Goal: Information Seeking & Learning: Learn about a topic

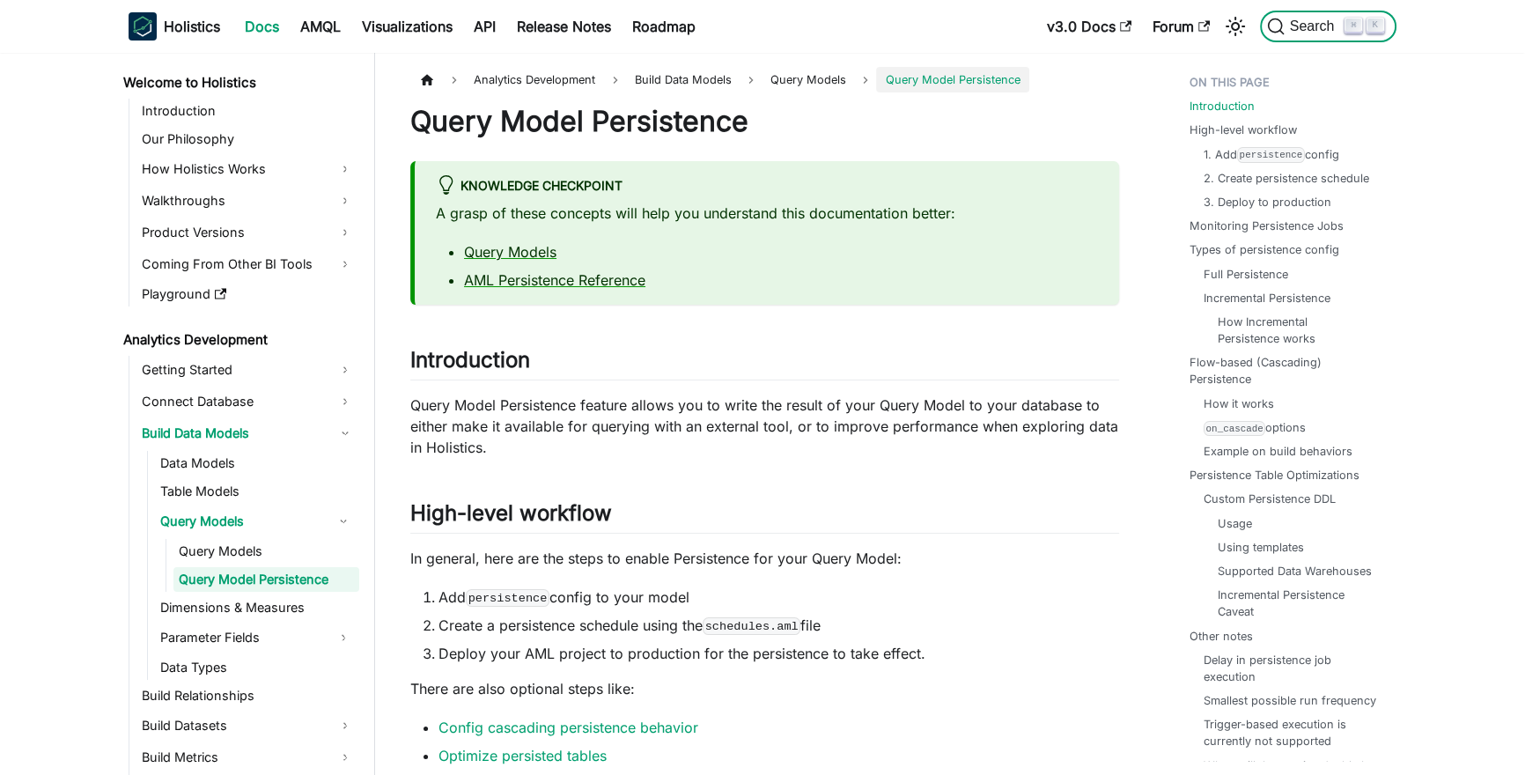
click at [1319, 18] on span "Search" at bounding box center [1314, 26] width 61 height 16
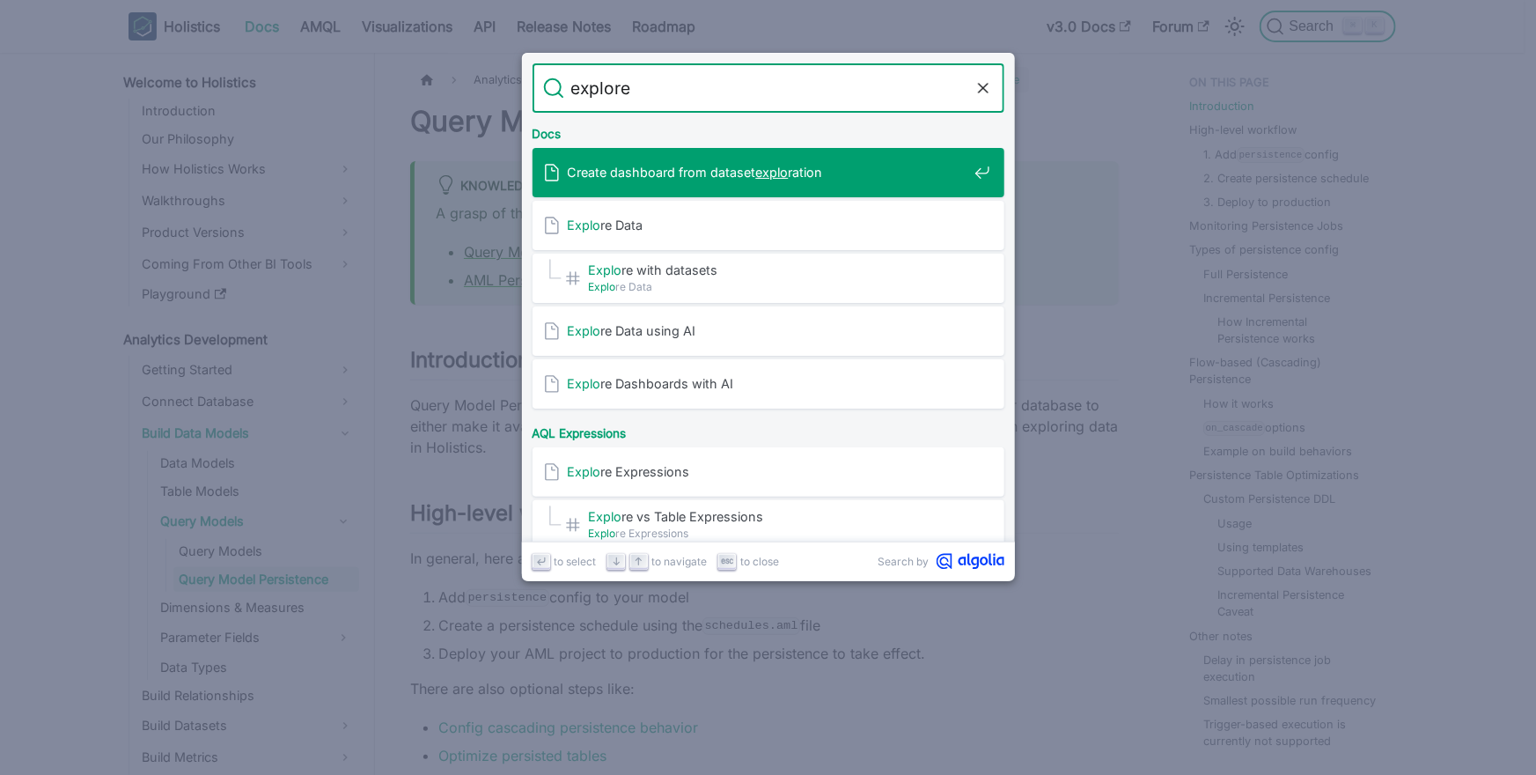
type input "explorer"
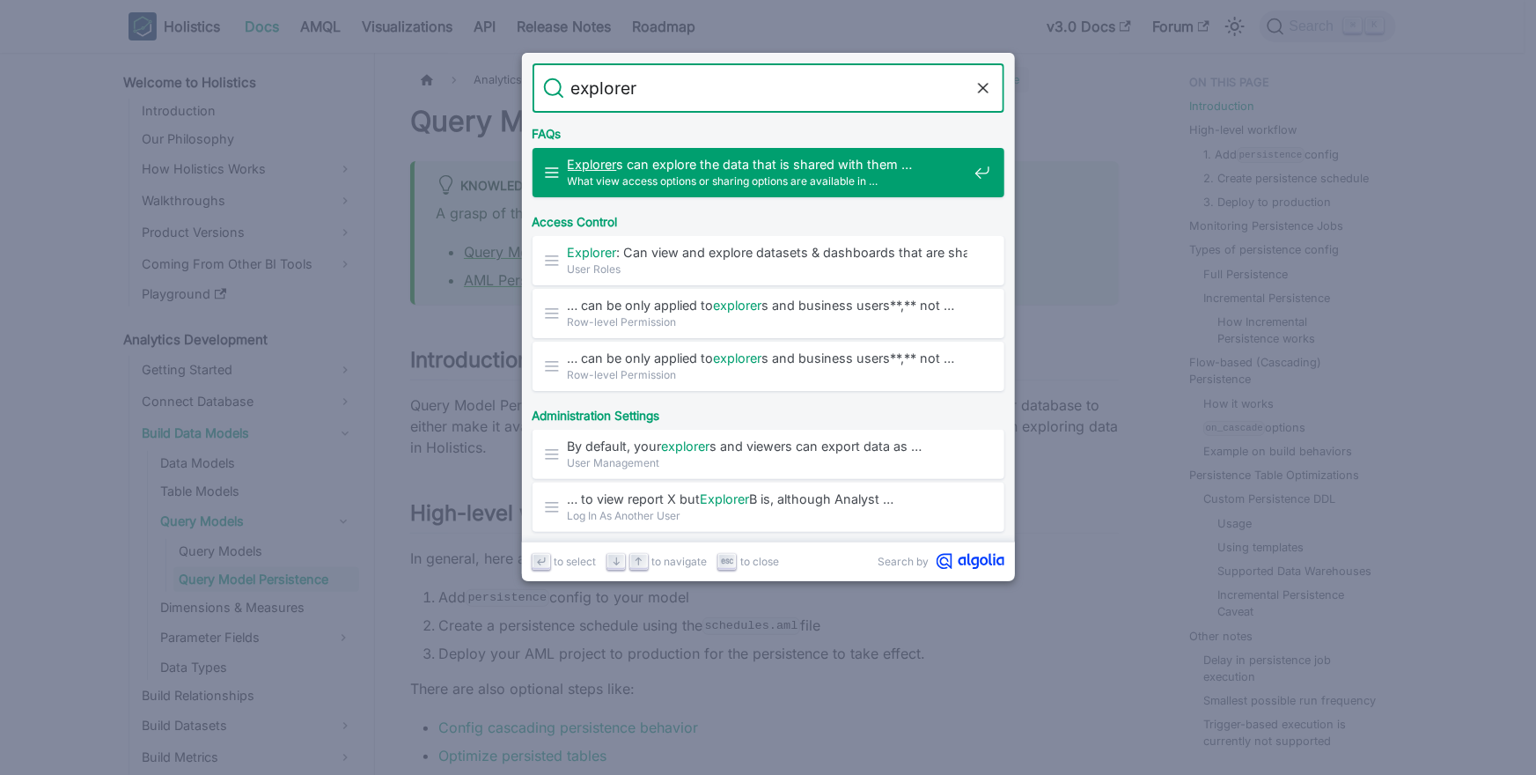
click at [781, 180] on span "What view access options or sharing options are available in …" at bounding box center [768, 181] width 400 height 17
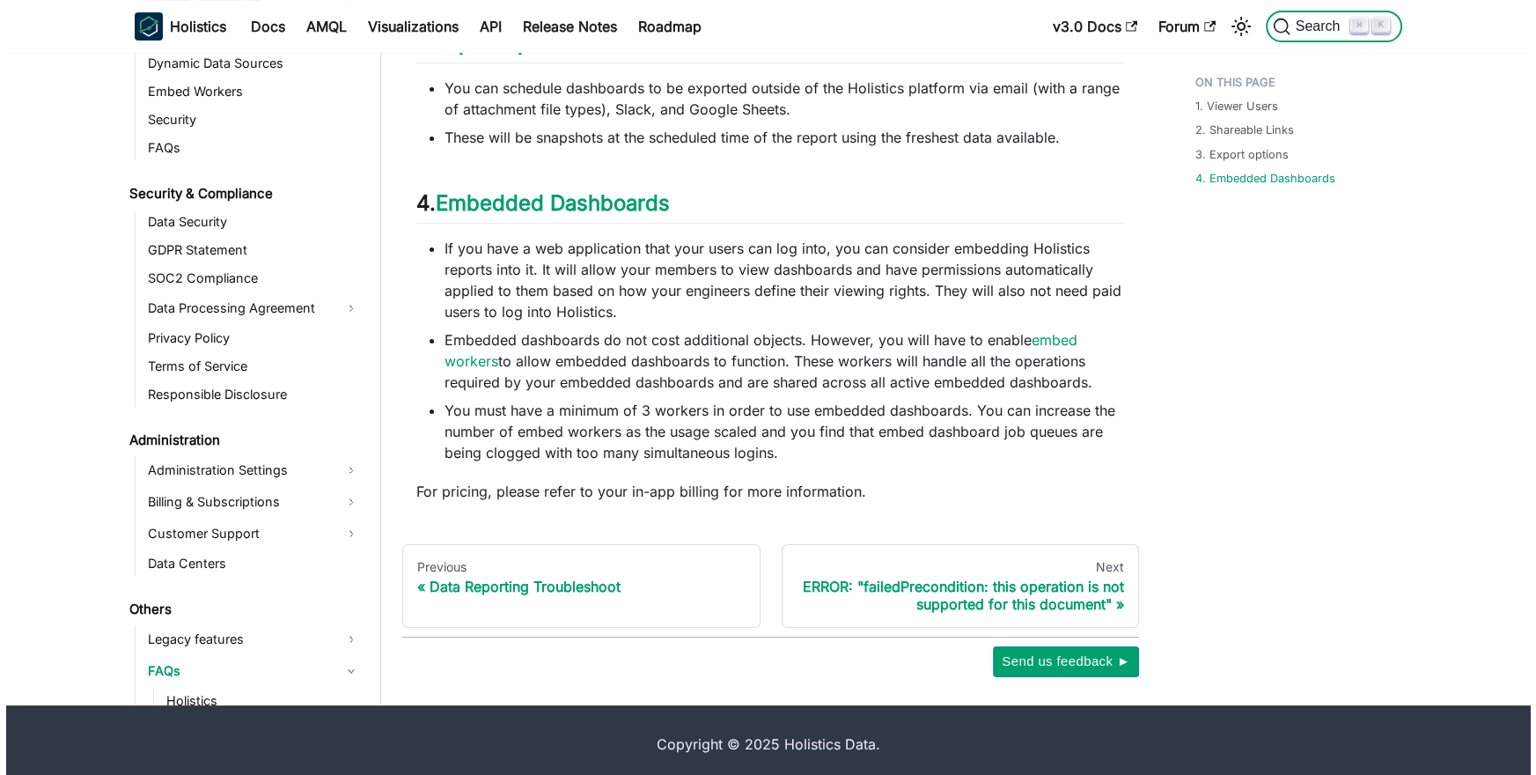
scroll to position [733, 0]
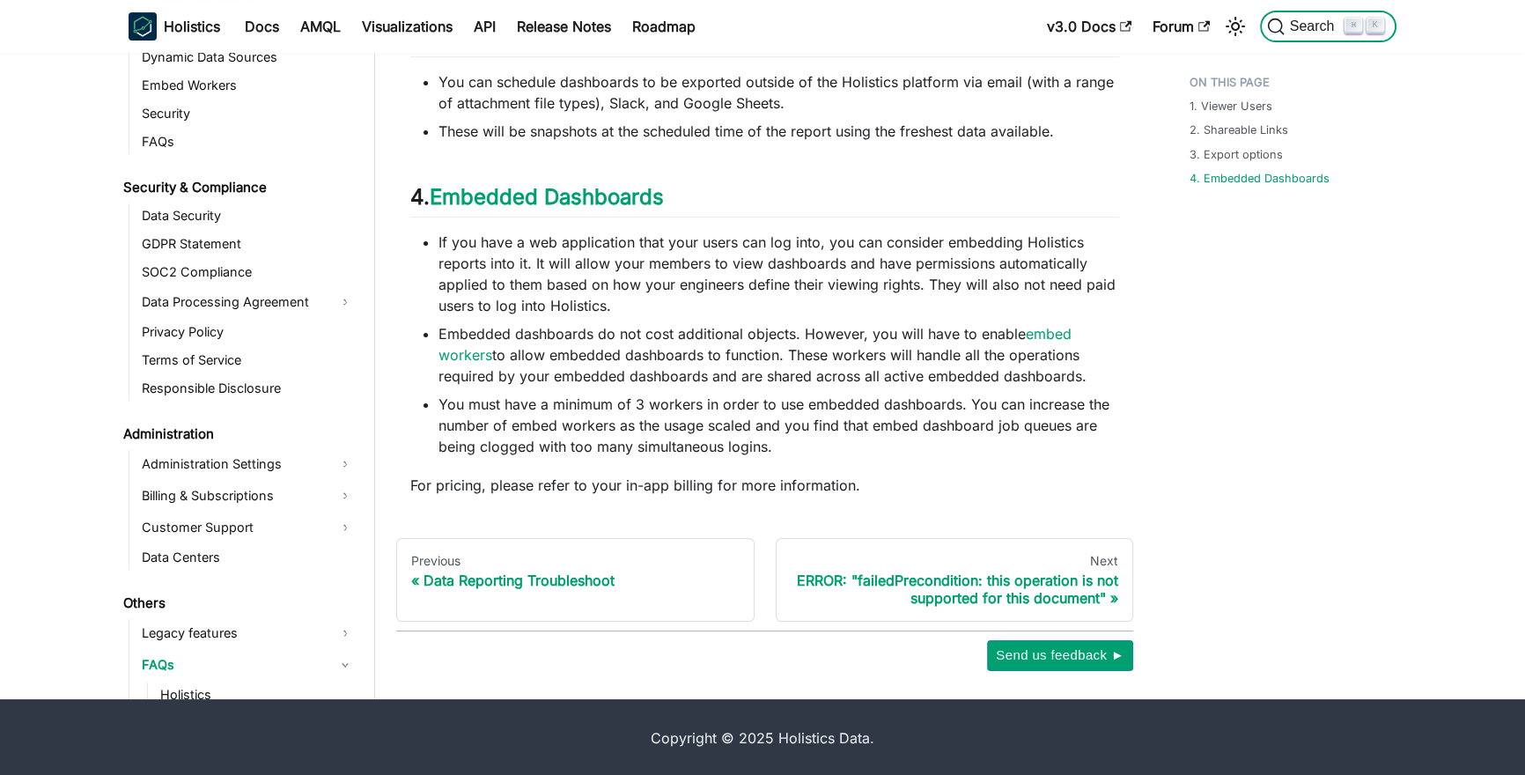
click at [1294, 31] on span "Search" at bounding box center [1314, 26] width 61 height 16
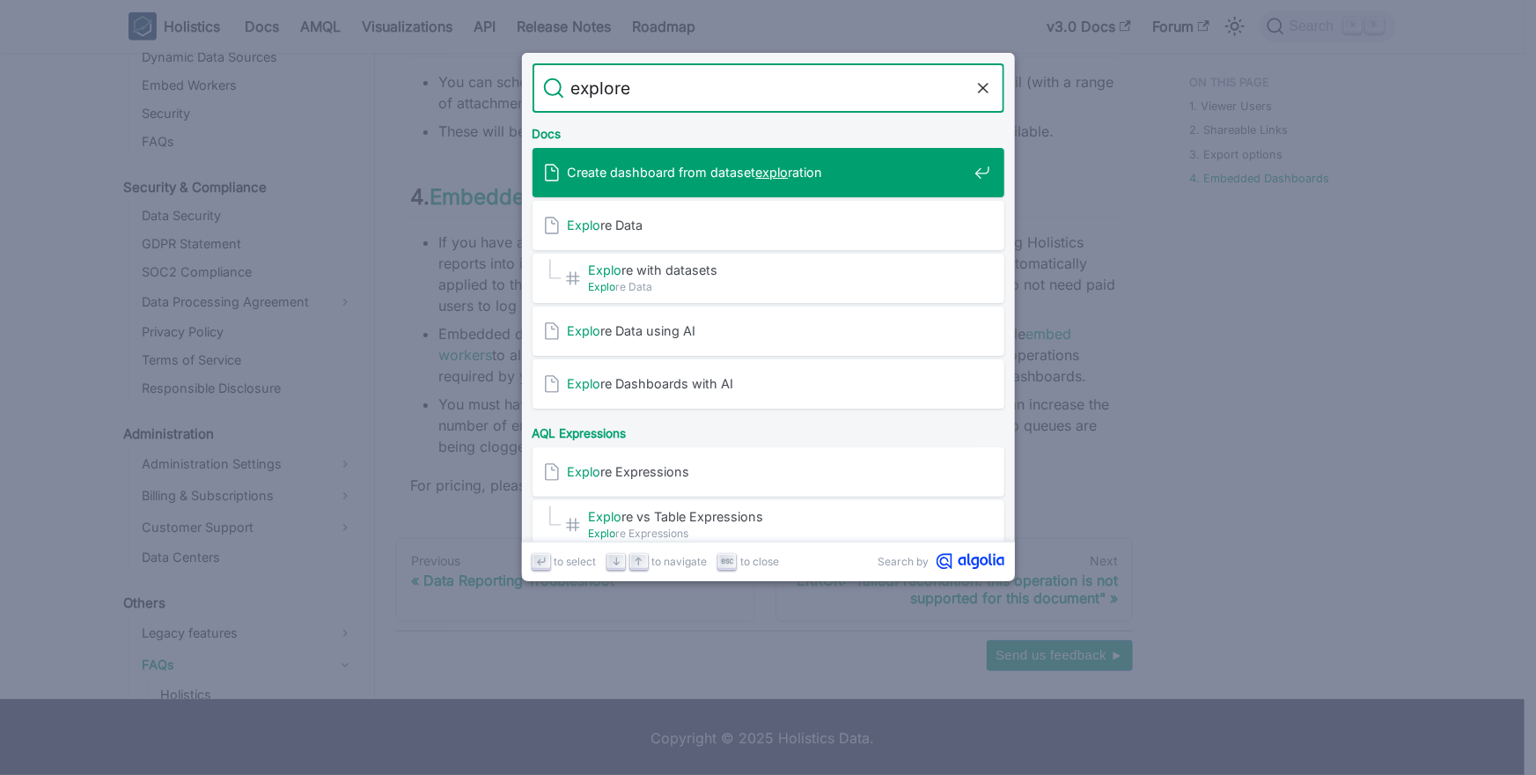
type input "explorer"
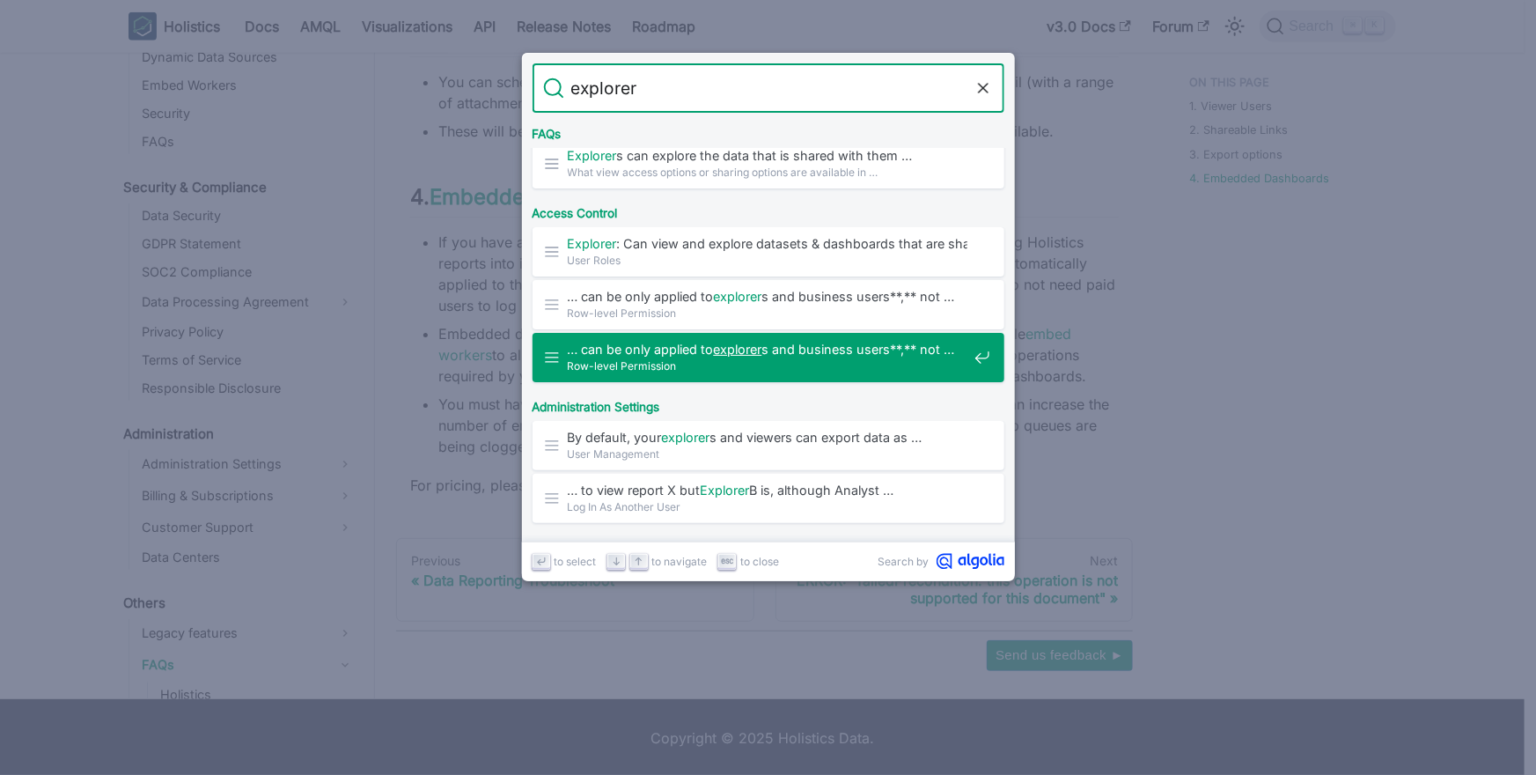
scroll to position [2, 0]
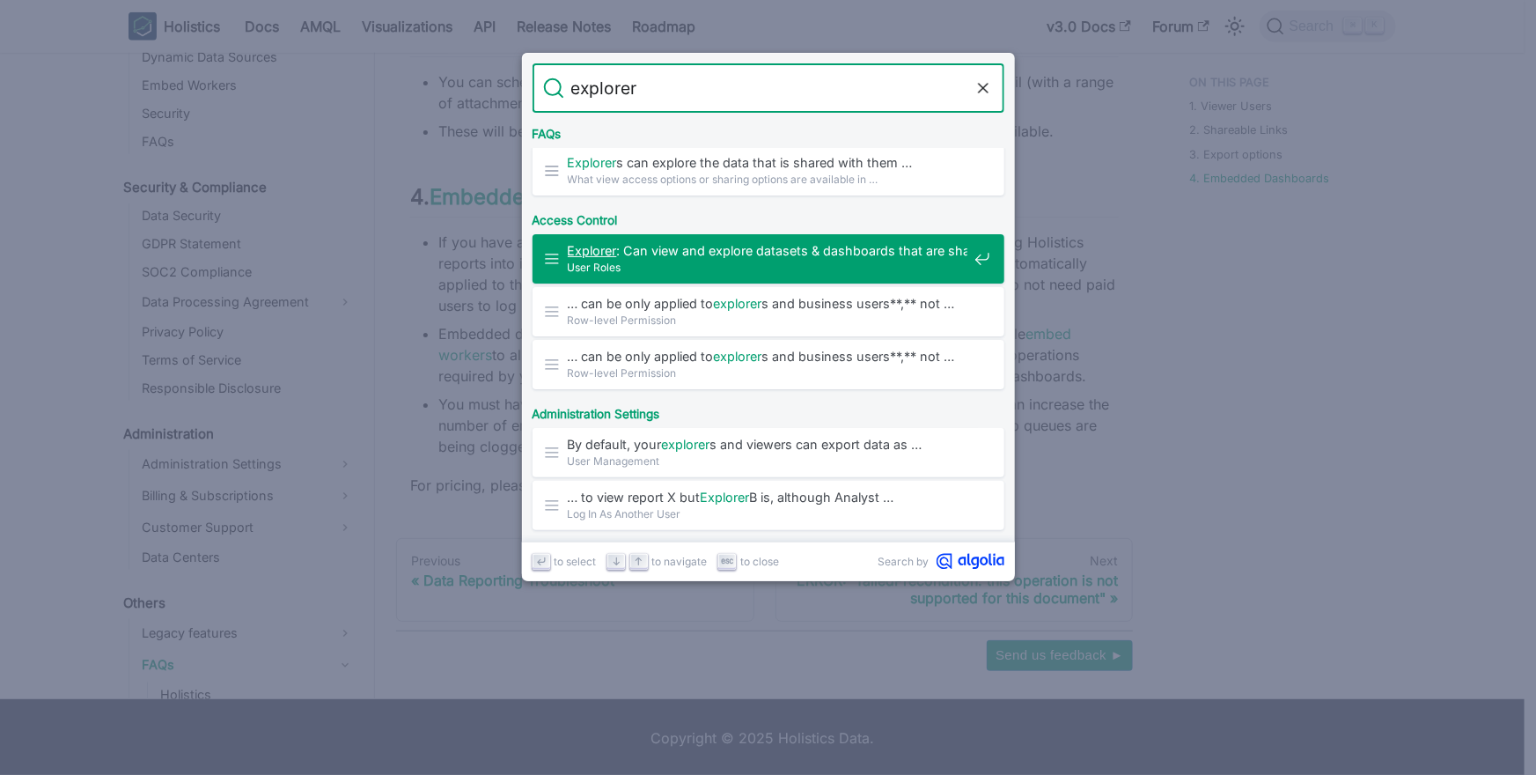
click at [763, 253] on span "Explorer : Can view and explore datasets & dashboards that are shared …" at bounding box center [768, 250] width 400 height 17
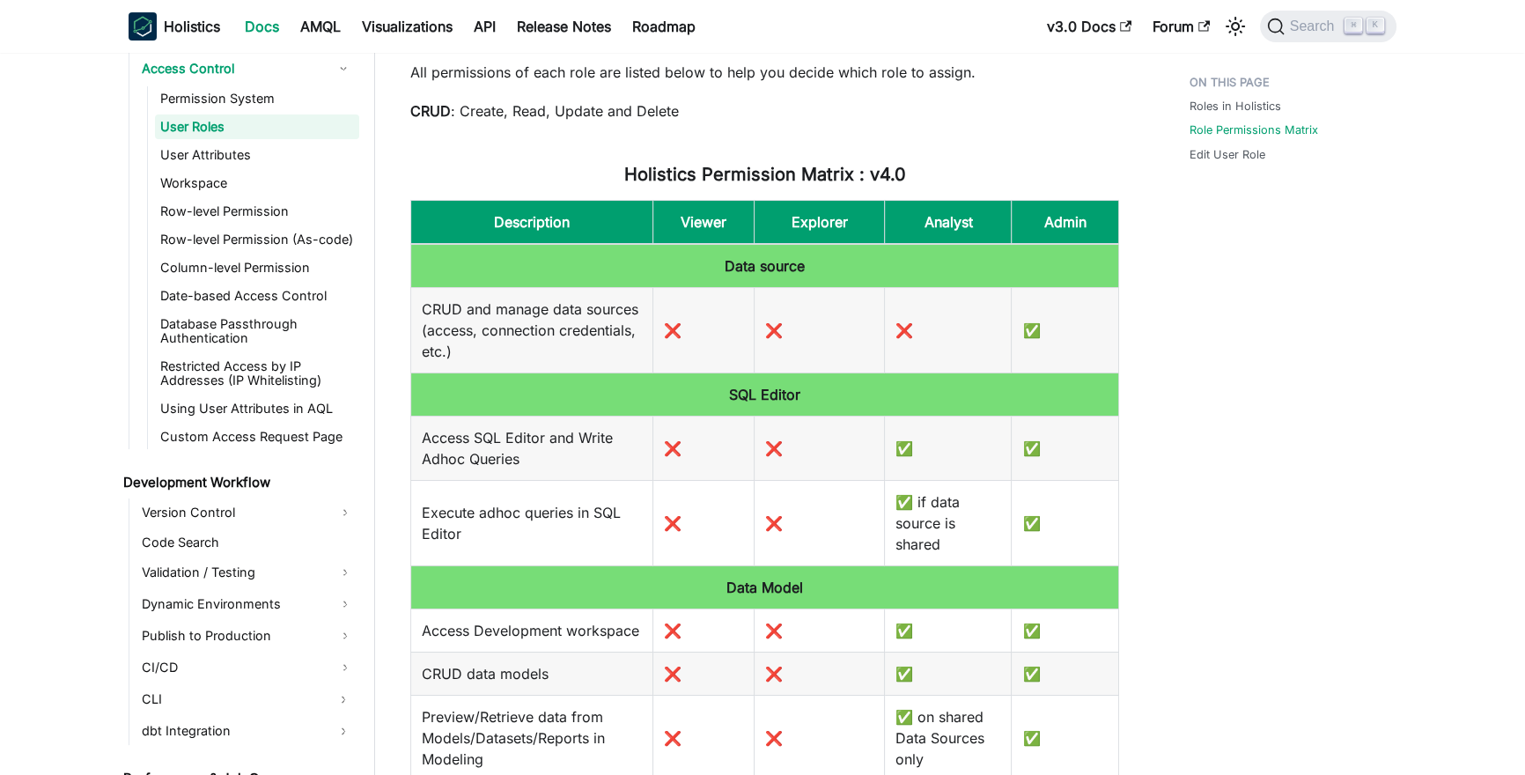
scroll to position [522, 0]
